Goal: Task Accomplishment & Management: Use online tool/utility

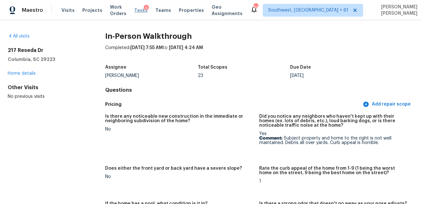
scroll to position [738, 0]
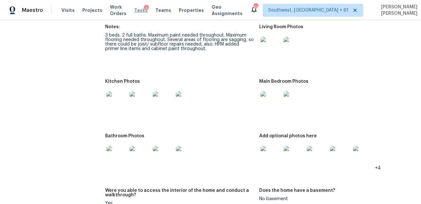
click at [146, 11] on span "Tasks" at bounding box center [141, 10] width 14 height 5
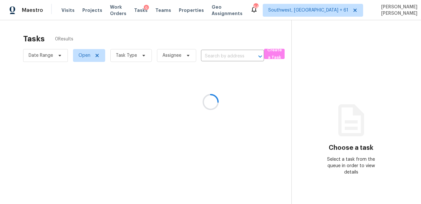
click at [134, 42] on div at bounding box center [210, 102] width 421 height 204
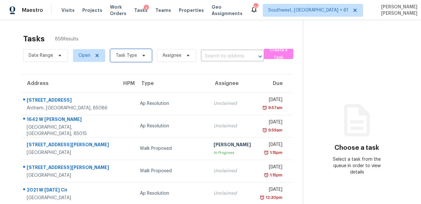
click at [124, 52] on span "Task Type" at bounding box center [126, 55] width 21 height 6
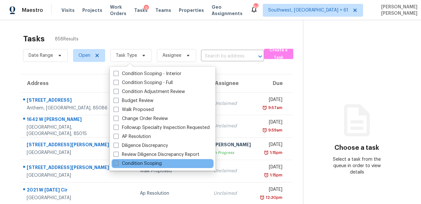
click at [128, 162] on label "Condition Scoping" at bounding box center [137, 164] width 48 height 6
click at [118, 162] on input "Condition Scoping" at bounding box center [115, 163] width 4 height 4
checkbox input "true"
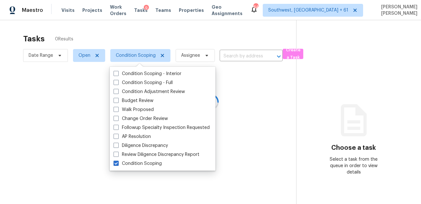
click at [151, 37] on div at bounding box center [210, 102] width 421 height 204
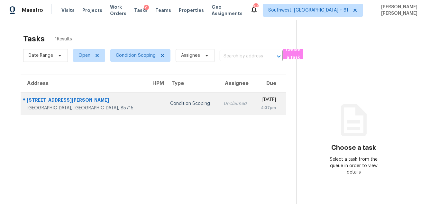
click at [168, 104] on td "Condition Scoping" at bounding box center [191, 104] width 53 height 23
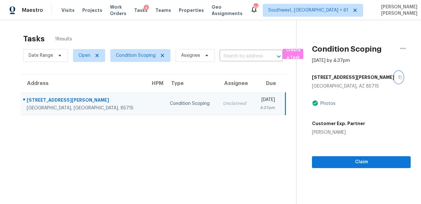
click at [398, 77] on icon "button" at bounding box center [400, 78] width 4 height 4
click at [260, 32] on div "Tasks 1 Results" at bounding box center [159, 39] width 273 height 17
click at [246, 39] on div "Tasks 1 Results" at bounding box center [159, 39] width 273 height 17
click at [280, 31] on div "Tasks 1 Results" at bounding box center [159, 39] width 273 height 17
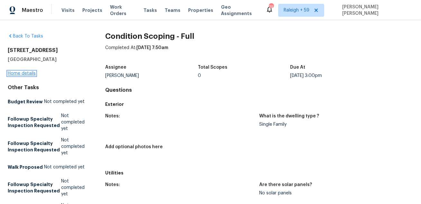
click at [27, 72] on link "Home details" at bounding box center [22, 73] width 28 height 5
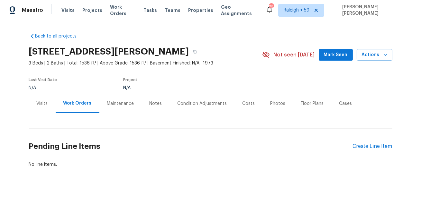
click at [204, 109] on div "Condition Adjustments" at bounding box center [202, 103] width 65 height 19
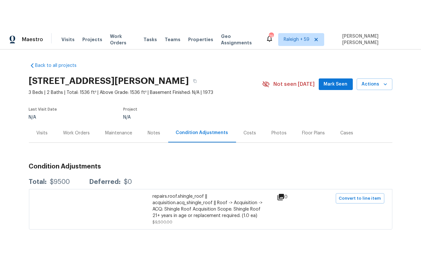
scroll to position [34, 0]
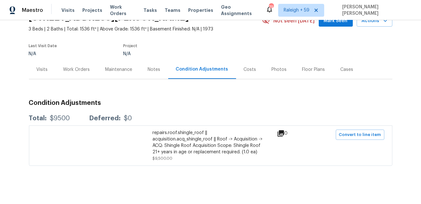
click at [213, 190] on div "Back to all projects 5397 Blackhawk Dr, Acworth, GA 30102 3 Beds | 2 Baths | To…" at bounding box center [210, 112] width 421 height 184
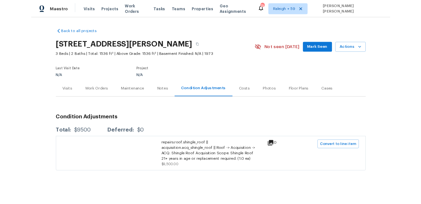
scroll to position [0, 0]
